Goal: Information Seeking & Learning: Find specific page/section

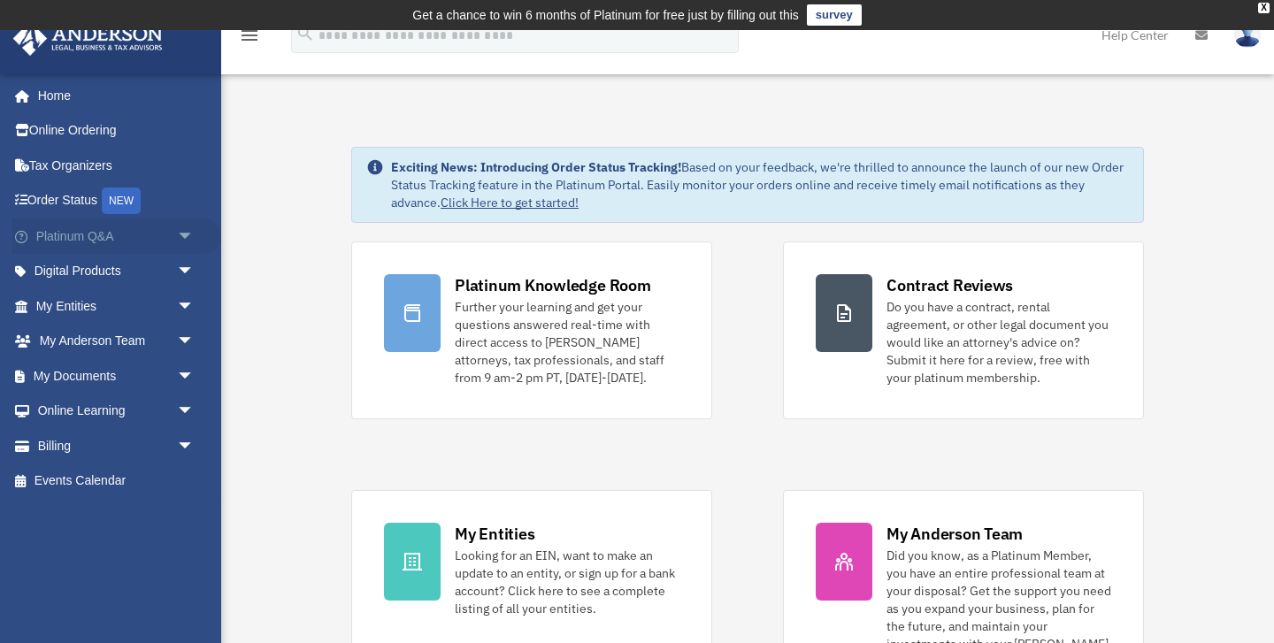
click at [111, 240] on link "Platinum Q&A arrow_drop_down" at bounding box center [116, 235] width 209 height 35
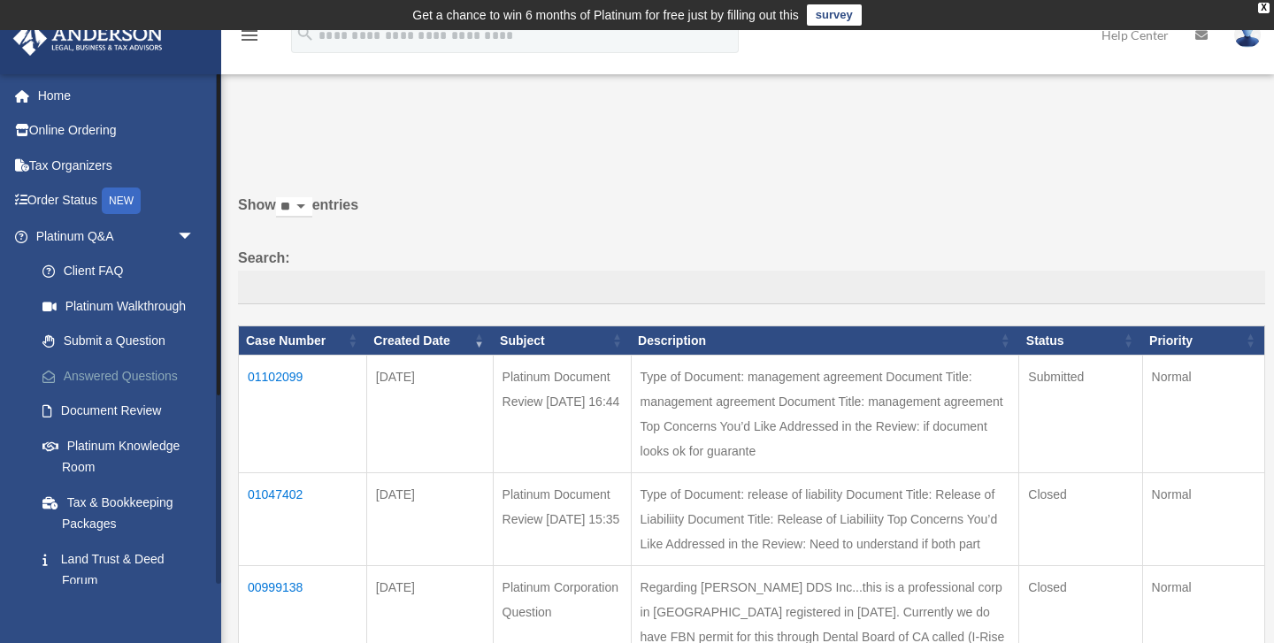
click at [138, 384] on link "Answered Questions" at bounding box center [123, 375] width 196 height 35
click at [283, 378] on td "01102099" at bounding box center [303, 415] width 128 height 118
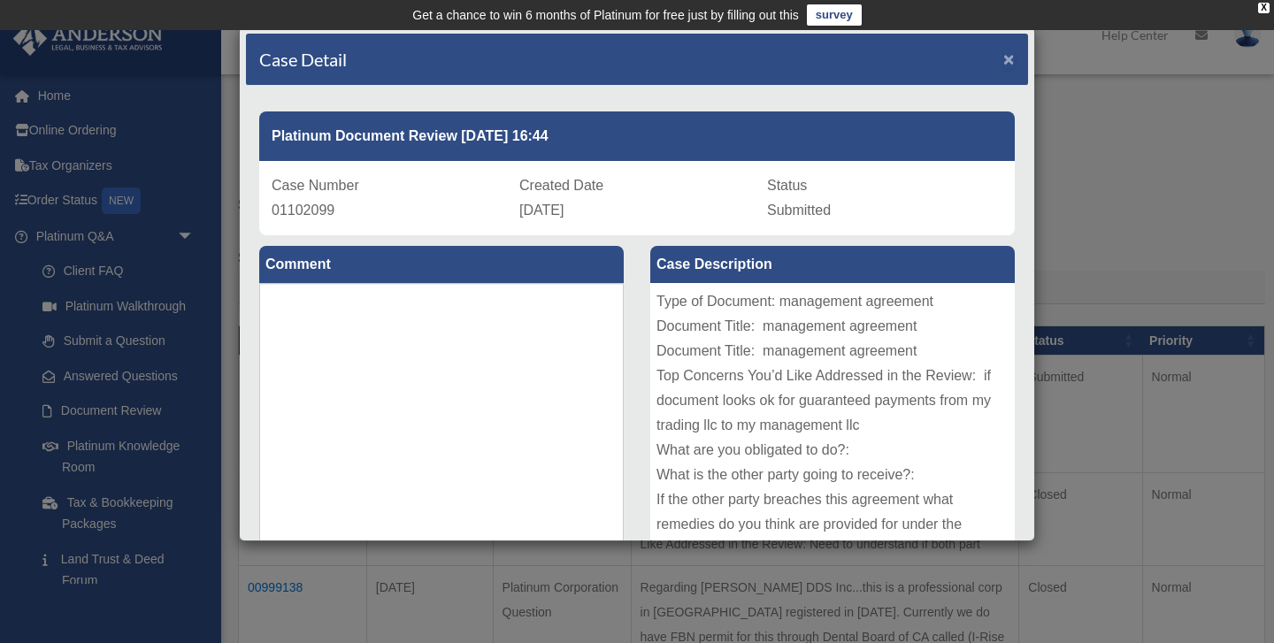
click at [1008, 56] on span "×" at bounding box center [1008, 59] width 11 height 20
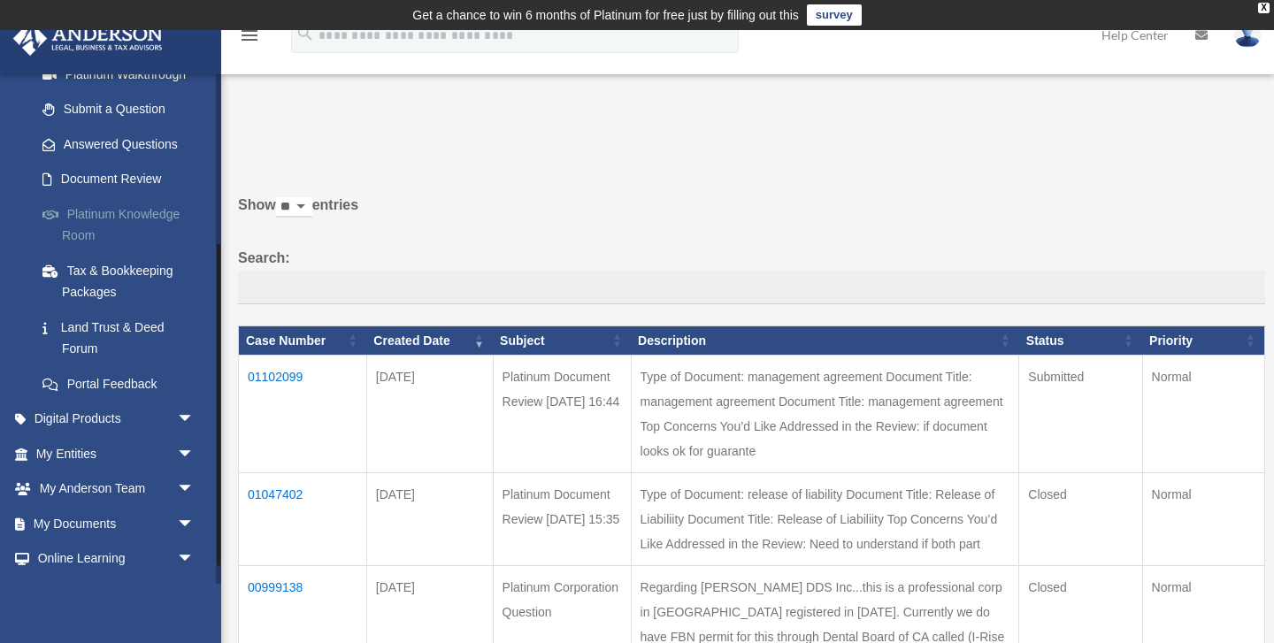
scroll to position [298, 0]
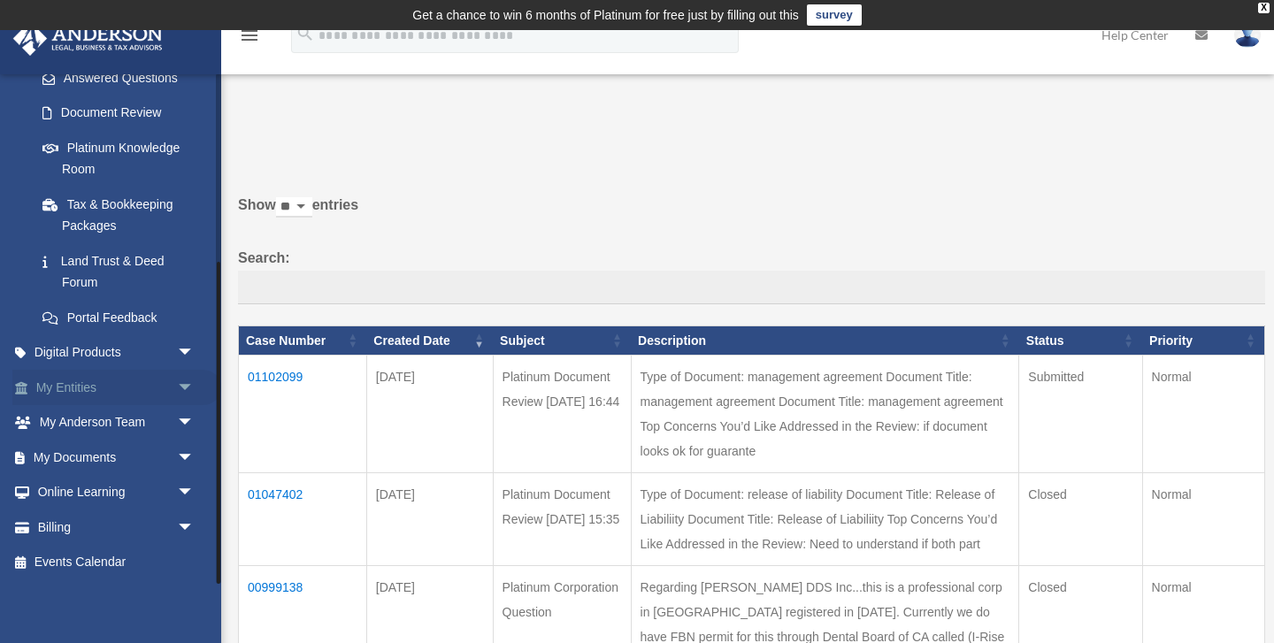
click at [191, 386] on span "arrow_drop_down" at bounding box center [194, 388] width 35 height 36
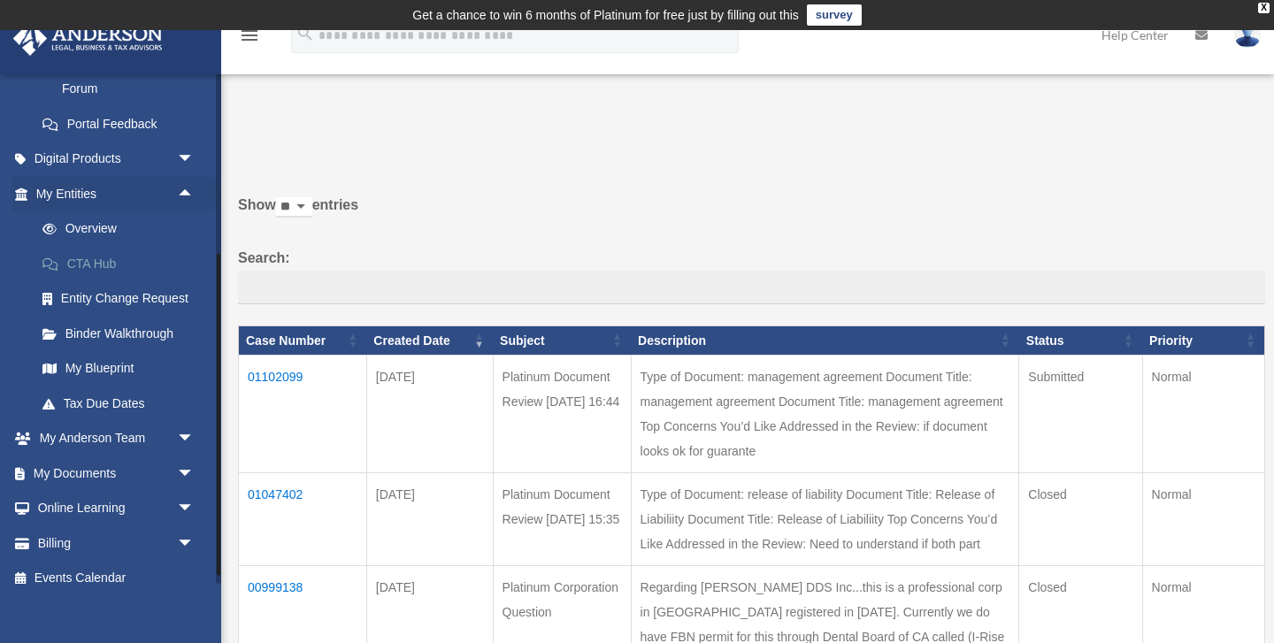
scroll to position [508, 0]
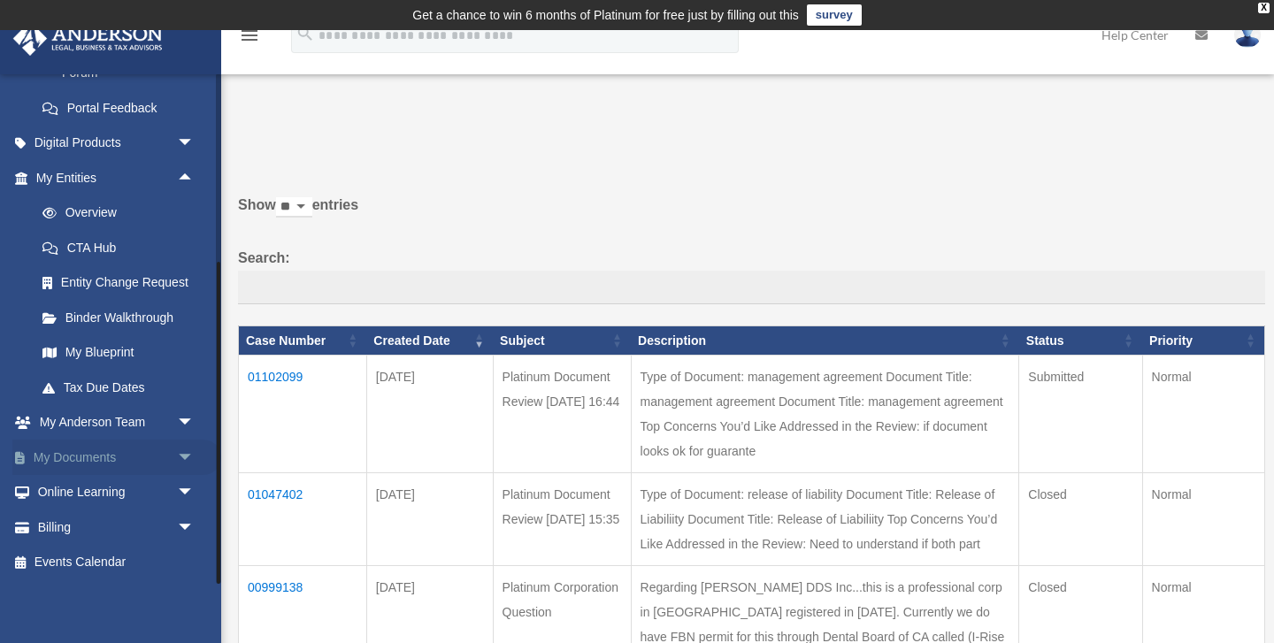
click at [179, 456] on span "arrow_drop_down" at bounding box center [194, 458] width 35 height 36
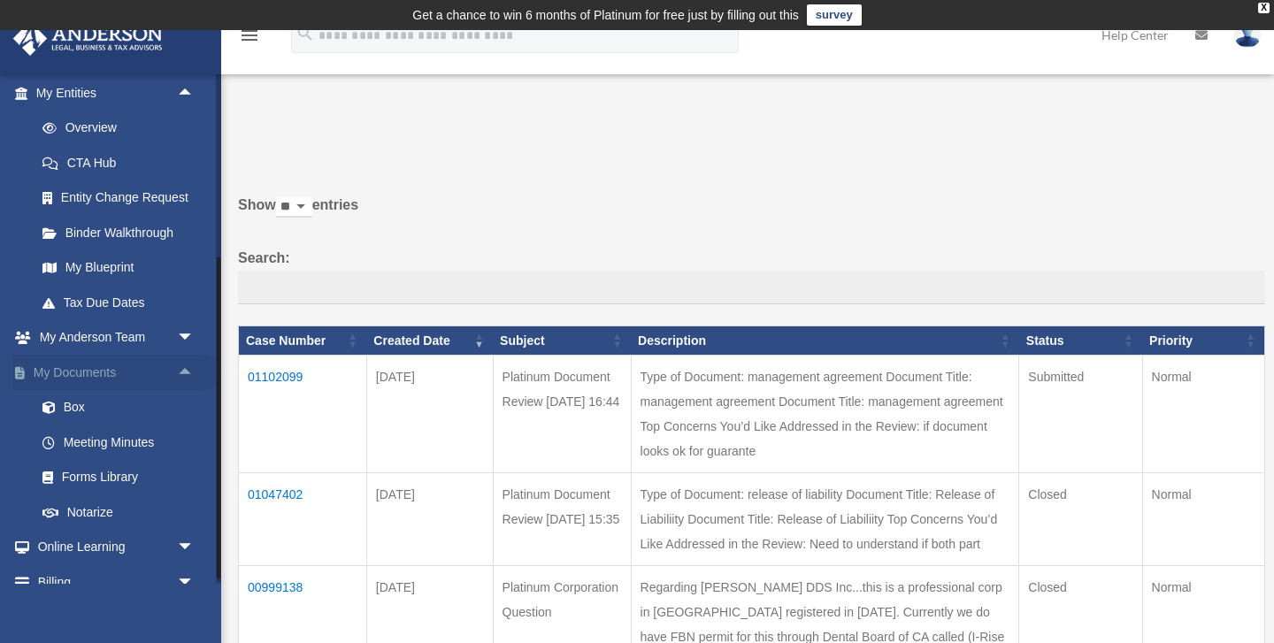
scroll to position [647, 0]
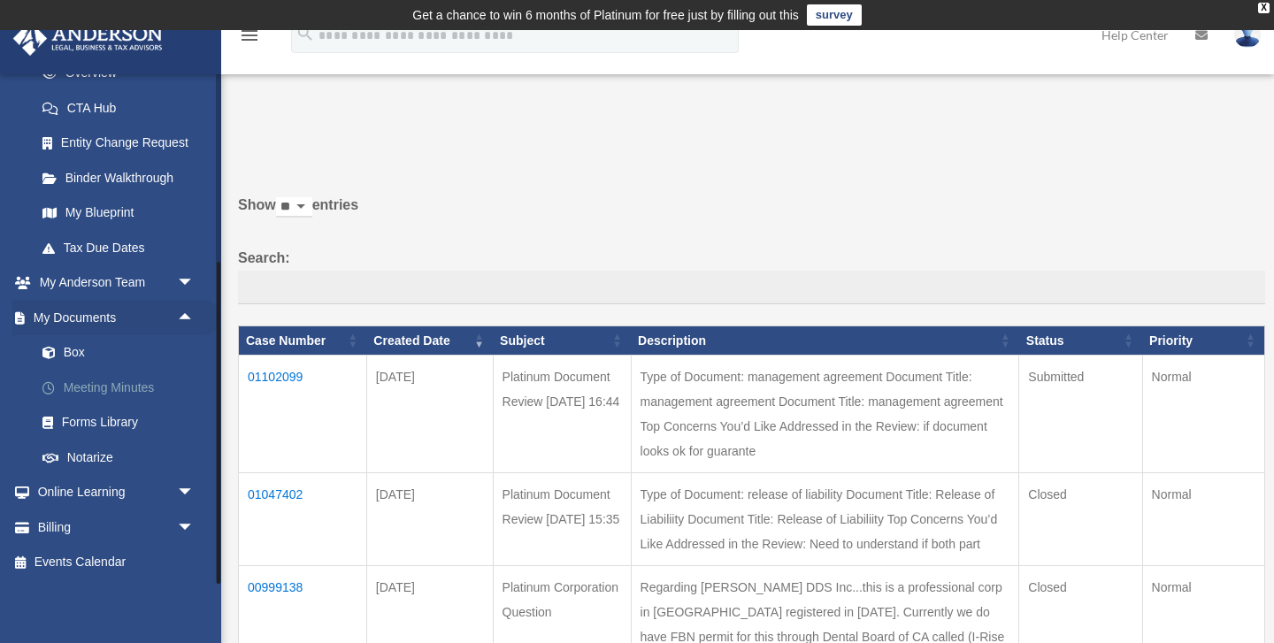
click at [139, 392] on link "Meeting Minutes" at bounding box center [123, 387] width 196 height 35
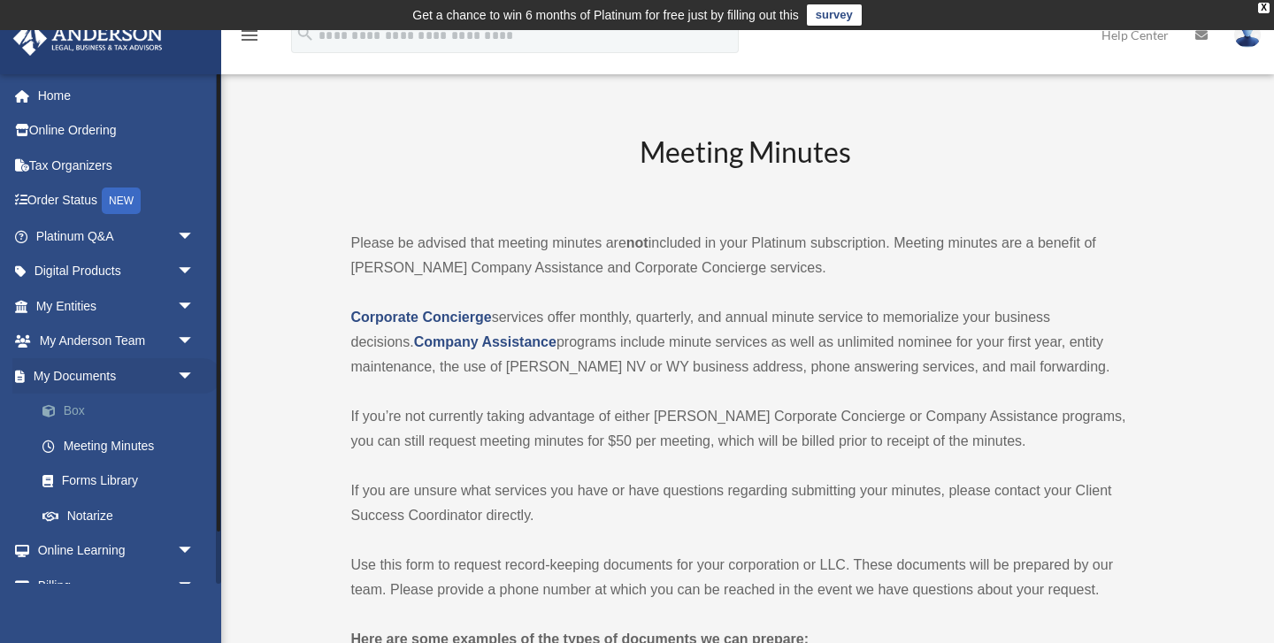
click at [73, 417] on link "Box" at bounding box center [123, 411] width 196 height 35
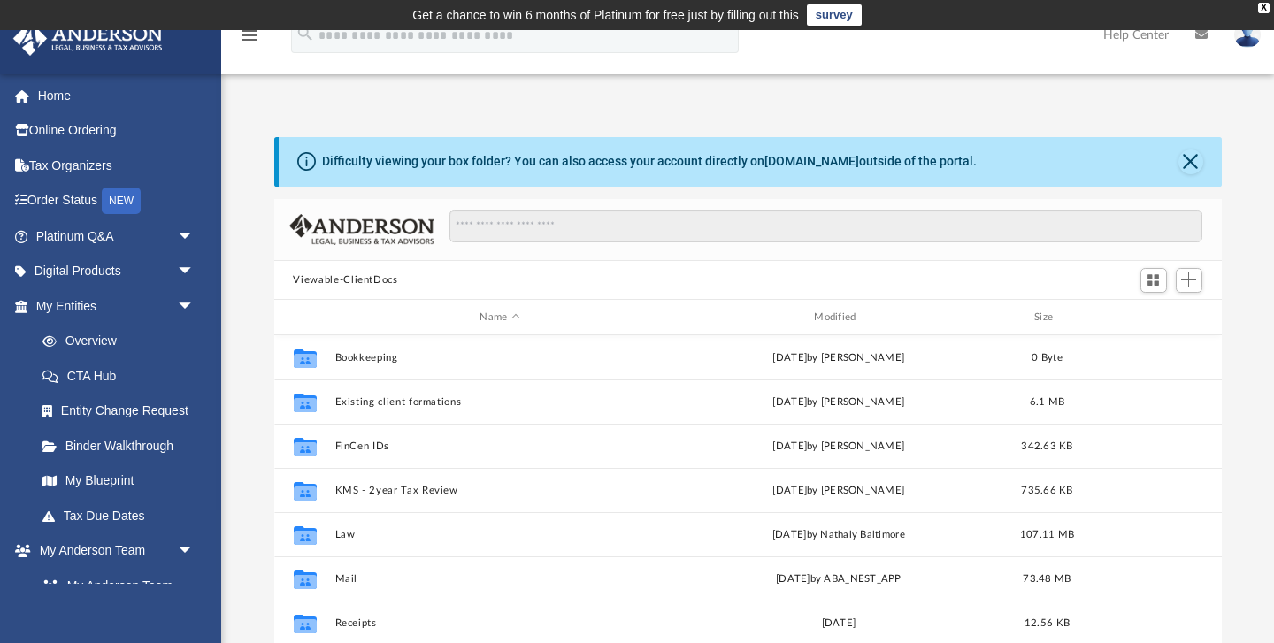
scroll to position [402, 947]
